Goal: Entertainment & Leisure: Consume media (video, audio)

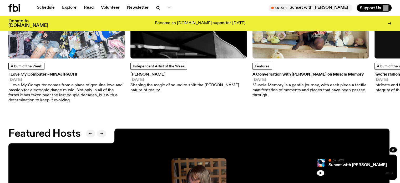
scroll to position [812, 0]
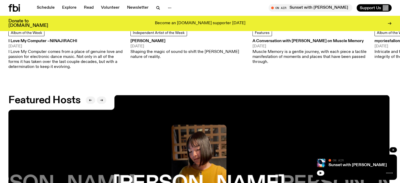
click at [173, 11] on div at bounding box center [170, 7] width 11 height 7
click at [168, 9] on icon "button" at bounding box center [170, 8] width 6 height 6
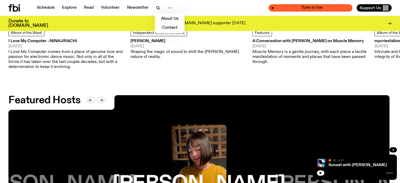
click at [318, 8] on span "Tune in live" at bounding box center [313, 8] width 76 height 4
click at [311, 9] on span "Tune in live" at bounding box center [313, 8] width 76 height 4
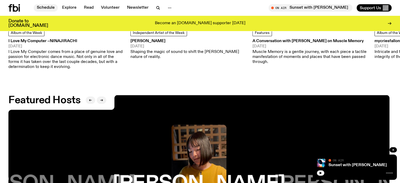
click at [40, 5] on link "Schedule" at bounding box center [46, 7] width 24 height 7
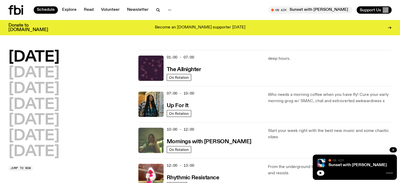
click at [53, 53] on h2 "[DATE]" at bounding box center [33, 57] width 51 height 15
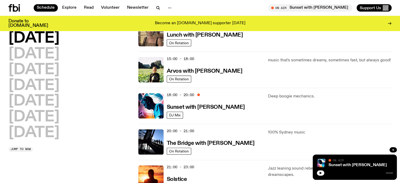
scroll to position [184, 0]
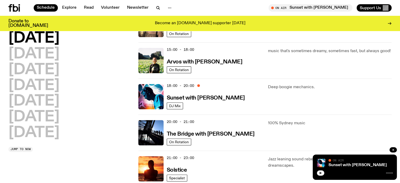
click at [322, 173] on button "button" at bounding box center [320, 172] width 7 height 5
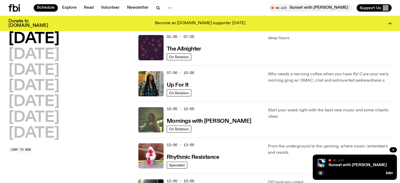
scroll to position [52, 0]
